Goal: Transaction & Acquisition: Download file/media

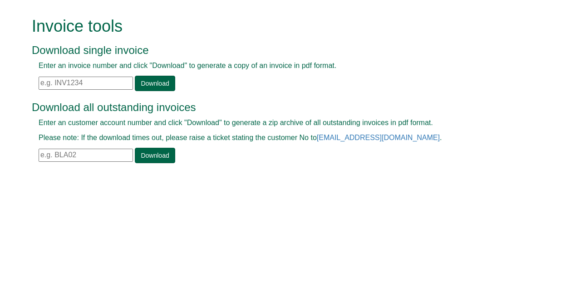
click at [43, 82] on input "text" at bounding box center [86, 83] width 94 height 13
click at [161, 79] on link "Download" at bounding box center [155, 83] width 40 height 15
click at [81, 79] on input "inv1363290" at bounding box center [86, 83] width 94 height 13
click at [156, 83] on link "Download" at bounding box center [155, 83] width 40 height 15
click at [79, 81] on input "inv1396689" at bounding box center [86, 83] width 94 height 13
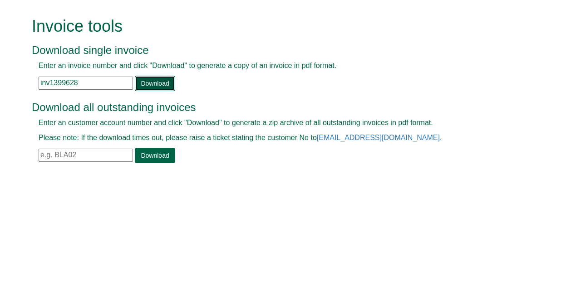
click at [143, 86] on link "Download" at bounding box center [155, 83] width 40 height 15
click at [81, 79] on input "inv1399628" at bounding box center [86, 83] width 94 height 13
click at [84, 84] on input "inv1399633" at bounding box center [86, 83] width 94 height 13
click at [160, 83] on link "Download" at bounding box center [155, 83] width 40 height 15
click at [78, 81] on input "inv1403656" at bounding box center [86, 83] width 94 height 13
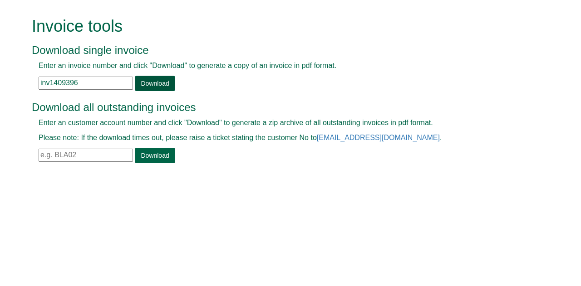
type input "inv1409396"
click at [151, 86] on link "Download" at bounding box center [155, 83] width 40 height 15
